Goal: Find specific page/section

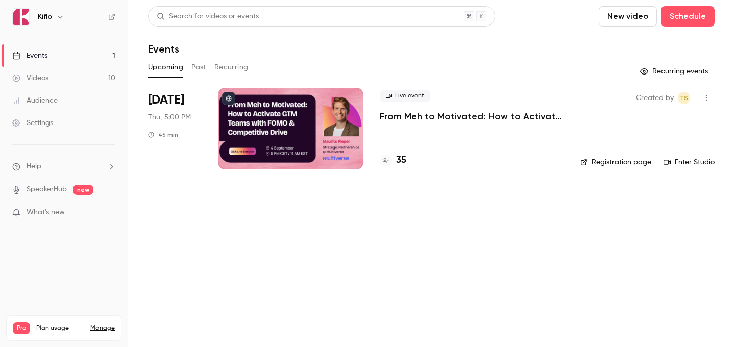
click at [403, 166] on h4 "35" at bounding box center [401, 161] width 10 height 14
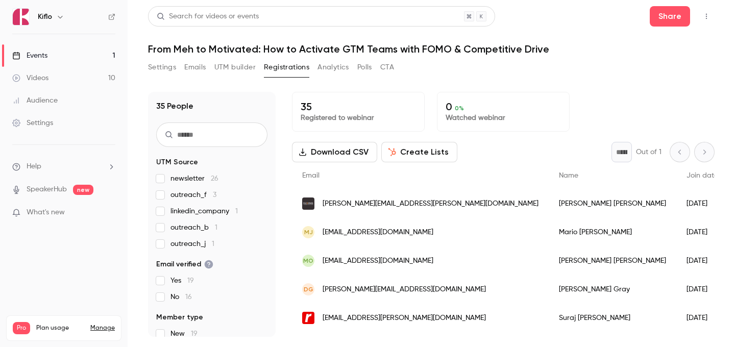
click at [80, 61] on link "Events 1" at bounding box center [64, 55] width 128 height 22
